Goal: Information Seeking & Learning: Learn about a topic

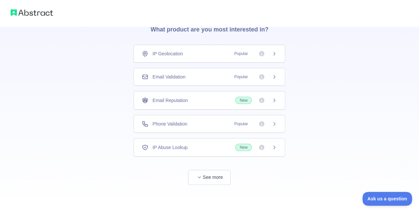
scroll to position [32, 0]
click at [196, 170] on button "See more" at bounding box center [209, 177] width 42 height 15
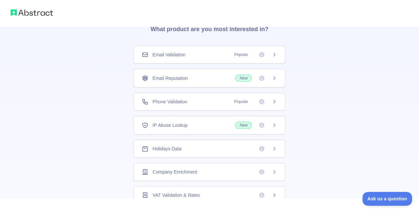
click at [170, 165] on div "Company Enrichment" at bounding box center [209, 172] width 152 height 18
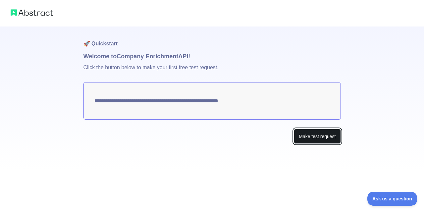
click at [317, 139] on button "Make test request" at bounding box center [317, 136] width 47 height 15
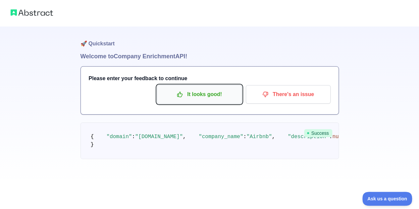
click at [221, 97] on p "It looks good!" at bounding box center [199, 94] width 75 height 11
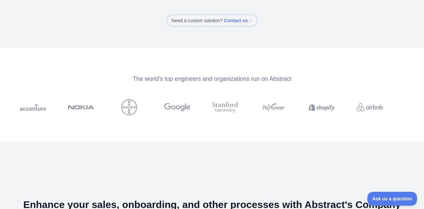
scroll to position [88, 0]
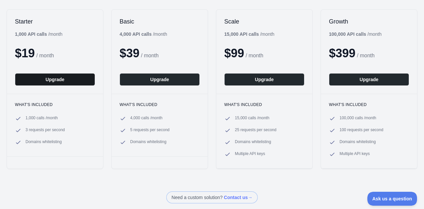
click at [58, 79] on button "Upgrade" at bounding box center [55, 79] width 80 height 13
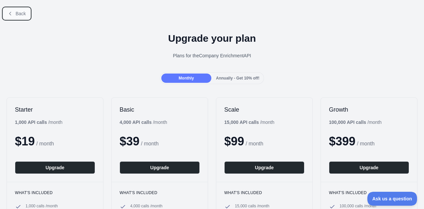
click at [22, 13] on span "Back" at bounding box center [21, 13] width 10 height 5
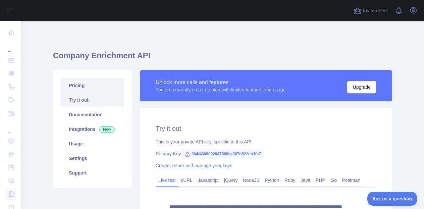
click at [81, 81] on link "Pricing" at bounding box center [92, 85] width 63 height 15
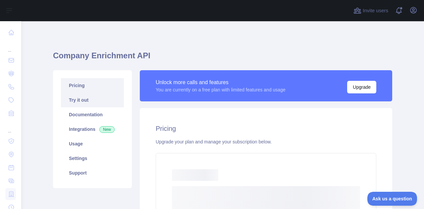
click at [88, 99] on link "Try it out" at bounding box center [92, 100] width 63 height 15
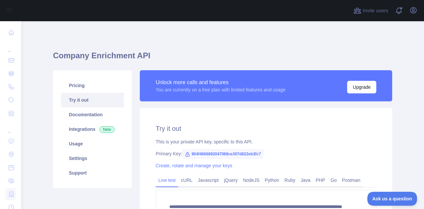
click at [215, 155] on span "904f4666892047068ce307d822eb3fc7" at bounding box center [222, 154] width 81 height 10
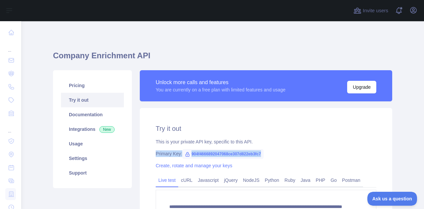
click at [215, 155] on span "904f4666892047068ce307d822eb3fc7" at bounding box center [222, 154] width 81 height 10
click at [219, 155] on span "904f4666892047068ce307d822eb3fc7" at bounding box center [222, 154] width 81 height 10
copy span "904f4666892047068ce307d822eb3fc7"
click at [101, 143] on link "Usage" at bounding box center [92, 143] width 63 height 15
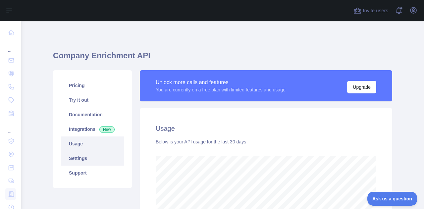
click at [86, 161] on link "Settings" at bounding box center [92, 158] width 63 height 15
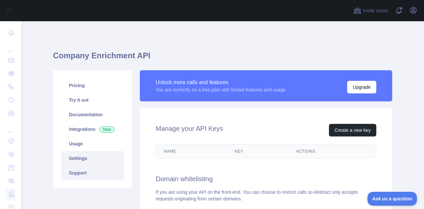
click at [87, 169] on link "Support" at bounding box center [92, 173] width 63 height 15
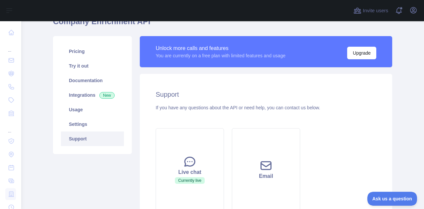
scroll to position [16, 0]
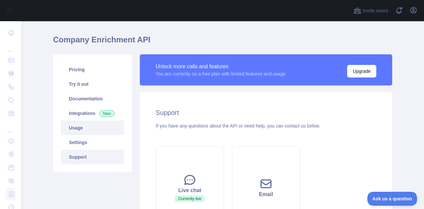
drag, startPoint x: 77, startPoint y: 116, endPoint x: 79, endPoint y: 126, distance: 9.7
click at [77, 116] on link "Integrations New" at bounding box center [92, 113] width 63 height 15
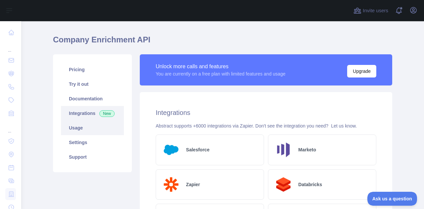
click at [80, 132] on link "Usage" at bounding box center [92, 128] width 63 height 15
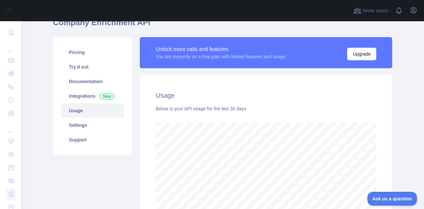
drag, startPoint x: 79, startPoint y: 97, endPoint x: 81, endPoint y: 106, distance: 9.6
click at [79, 97] on link "Integrations New" at bounding box center [92, 96] width 63 height 15
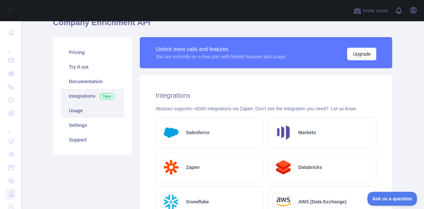
click at [80, 110] on link "Usage" at bounding box center [92, 110] width 63 height 15
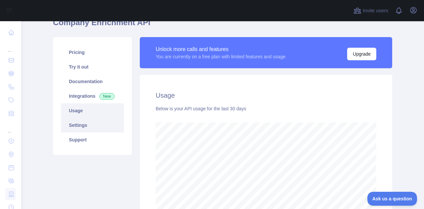
scroll to position [188, 397]
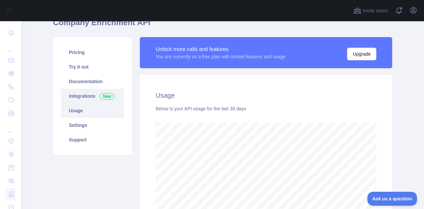
click at [88, 97] on link "Integrations New" at bounding box center [92, 96] width 63 height 15
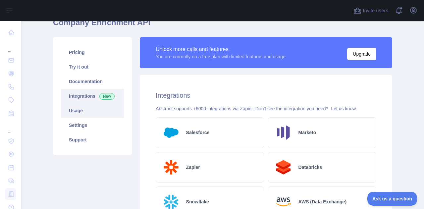
click at [77, 109] on link "Usage" at bounding box center [92, 110] width 63 height 15
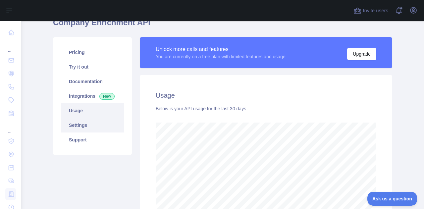
scroll to position [188, 397]
click at [85, 129] on link "Settings" at bounding box center [92, 125] width 63 height 15
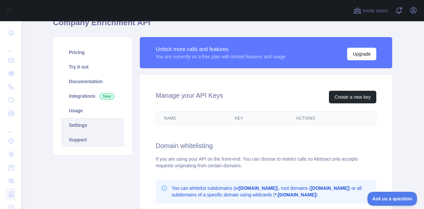
click at [83, 140] on link "Support" at bounding box center [92, 139] width 63 height 15
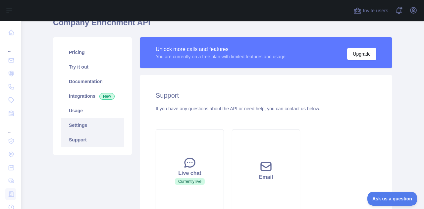
click at [75, 121] on link "Settings" at bounding box center [92, 125] width 63 height 15
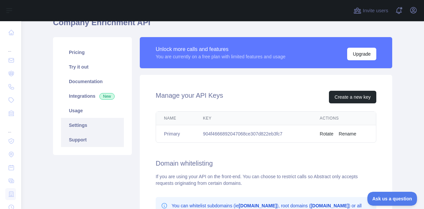
click at [84, 138] on link "Support" at bounding box center [92, 139] width 63 height 15
